Goal: Transaction & Acquisition: Register for event/course

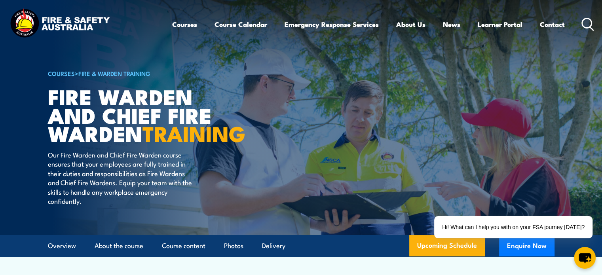
click at [593, 94] on img at bounding box center [301, 117] width 602 height 235
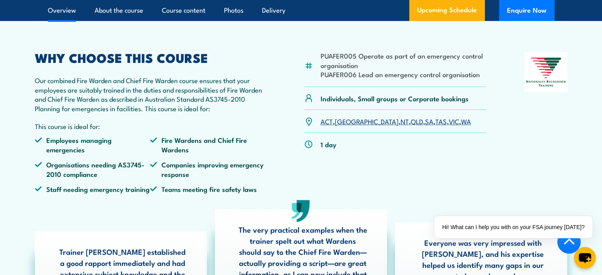
scroll to position [237, 0]
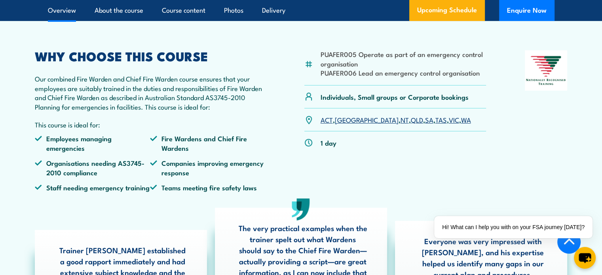
click at [449, 124] on link "VIC" at bounding box center [454, 119] width 10 height 9
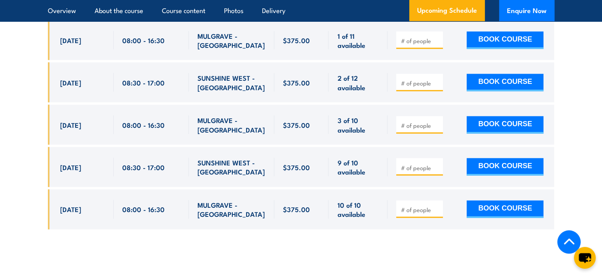
scroll to position [1907, 0]
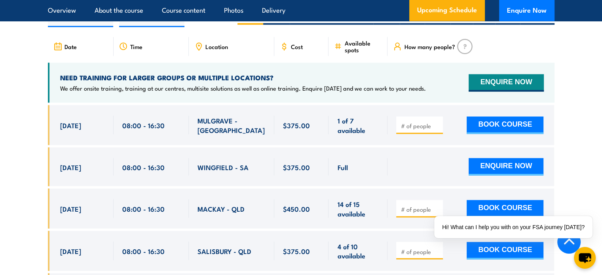
scroll to position [1424, 0]
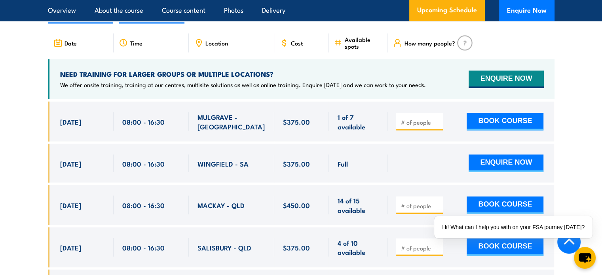
click at [418, 118] on input "number" at bounding box center [420, 122] width 40 height 8
type input "1"
click at [434, 118] on input "1" at bounding box center [420, 122] width 40 height 8
